Goal: Find specific page/section: Find specific page/section

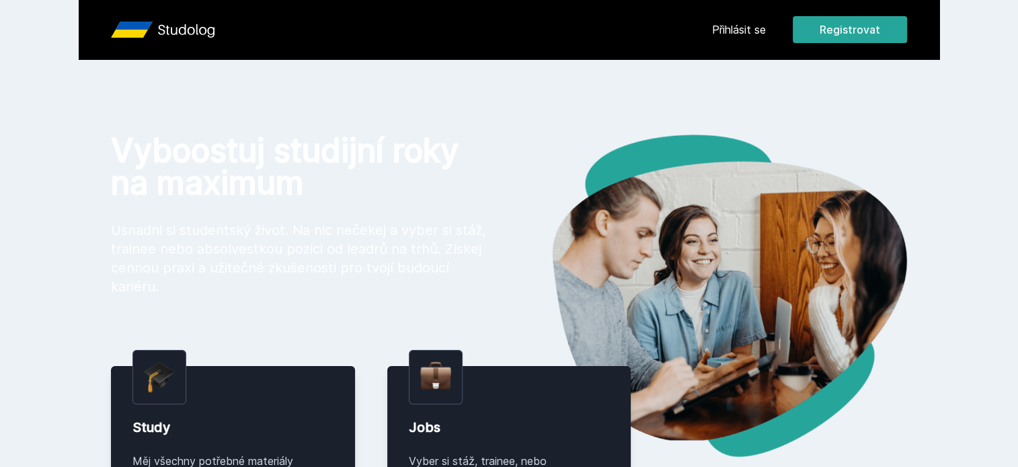
click at [744, 32] on link "Přihlásit se" at bounding box center [739, 30] width 54 height 16
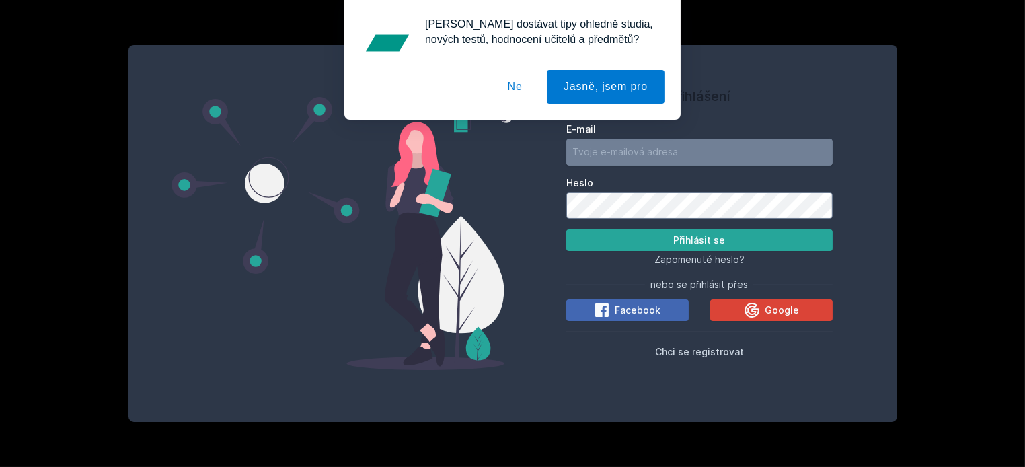
type input "[PERSON_NAME][EMAIL_ADDRESS][PERSON_NAME][DOMAIN_NAME]"
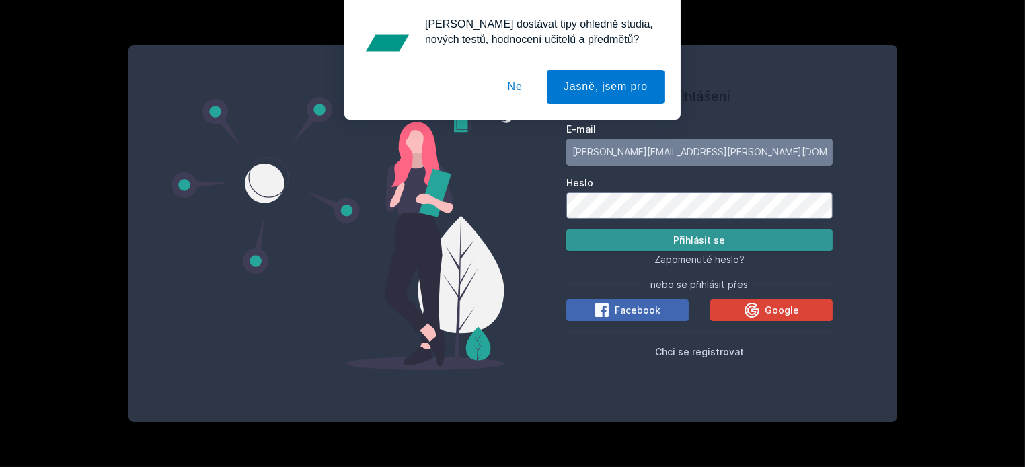
click at [640, 245] on button "Přihlásit se" at bounding box center [699, 240] width 266 height 22
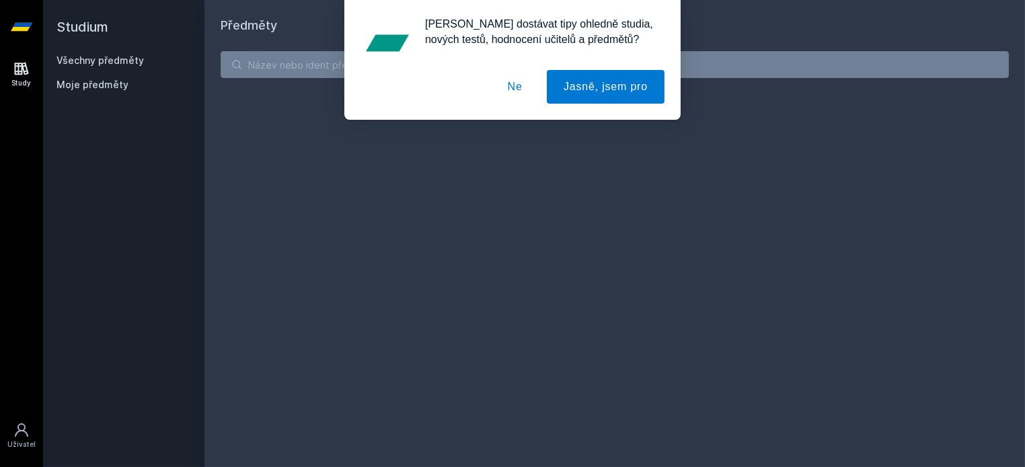
click at [510, 91] on button "Ne" at bounding box center [515, 87] width 48 height 34
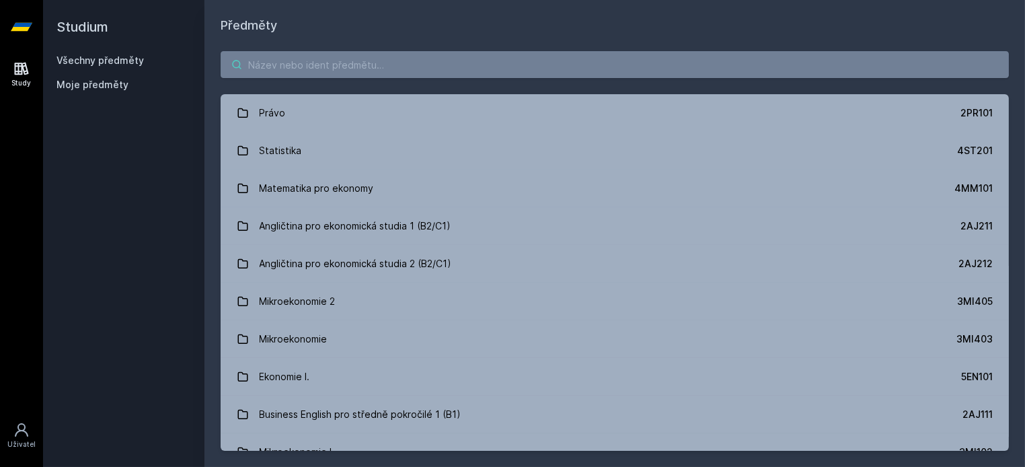
click at [452, 68] on input "search" at bounding box center [615, 64] width 788 height 27
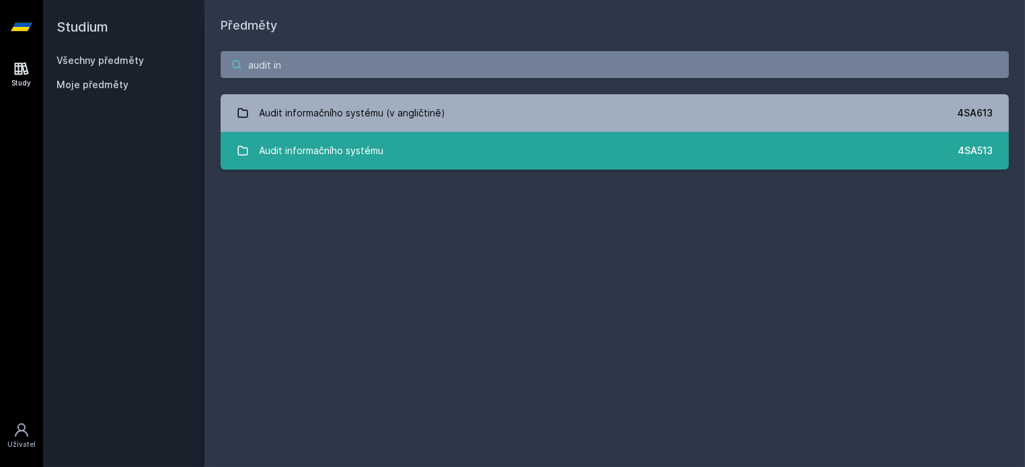
type input "audit in"
click at [419, 149] on link "Audit informačního systému 4SA513" at bounding box center [615, 151] width 788 height 38
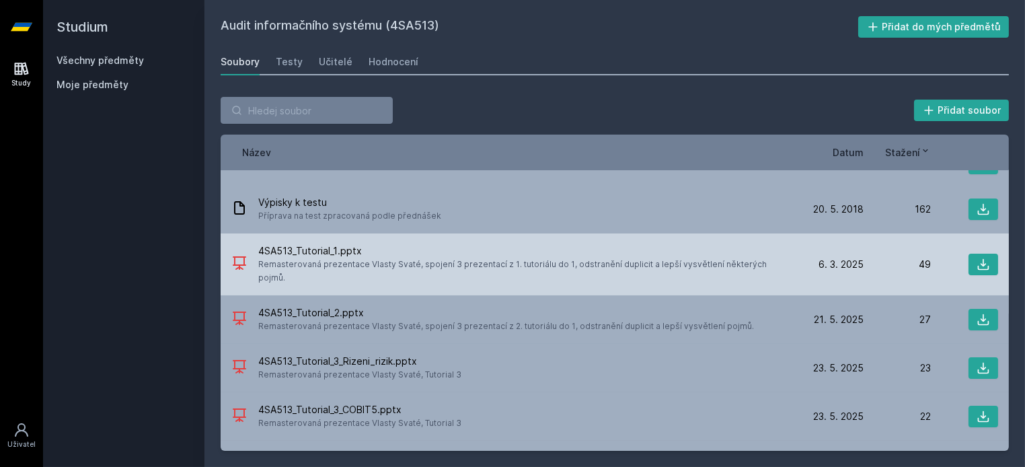
scroll to position [28, 0]
click at [978, 259] on icon at bounding box center [982, 264] width 13 height 13
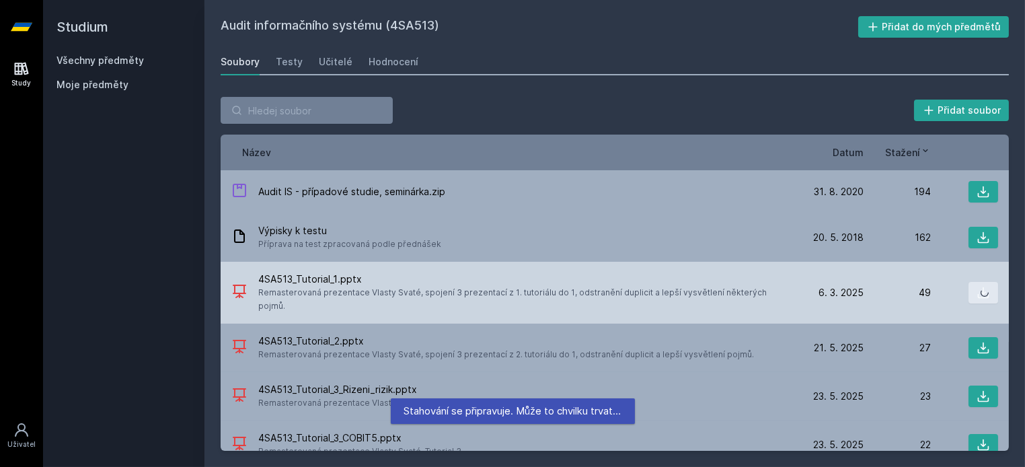
scroll to position [0, 0]
